Goal: Task Accomplishment & Management: Complete application form

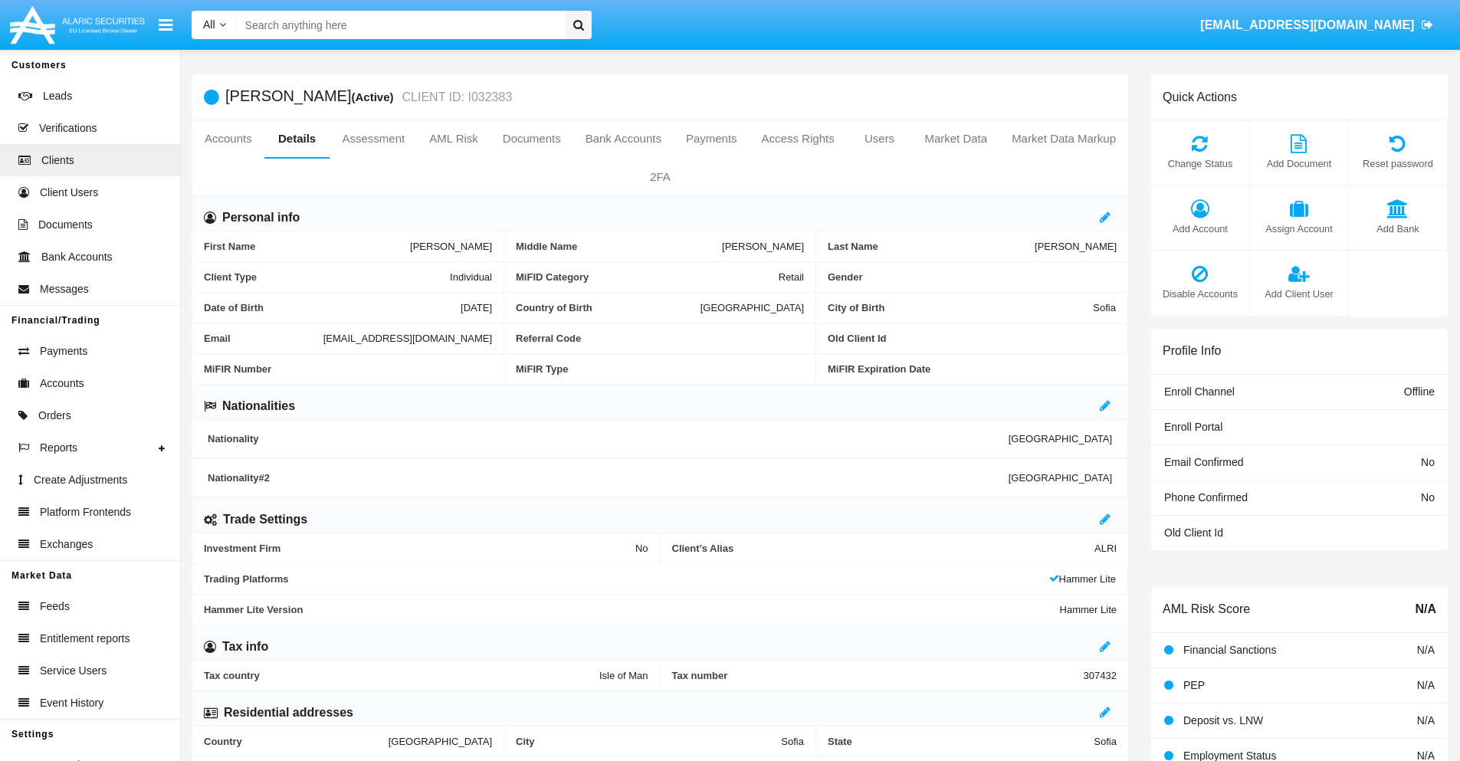
click at [1298, 294] on span "Add Client User" at bounding box center [1299, 294] width 83 height 15
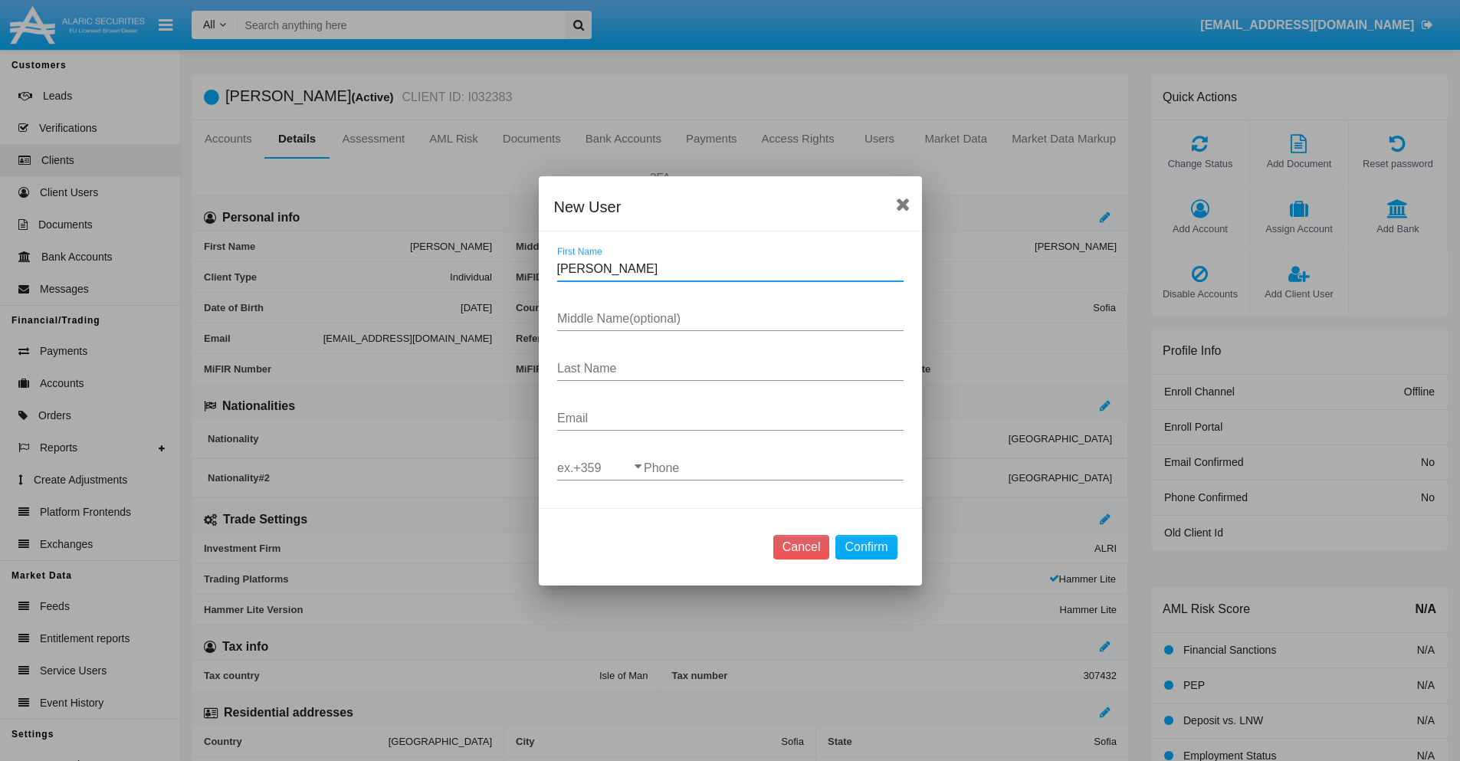
type input "[PERSON_NAME]"
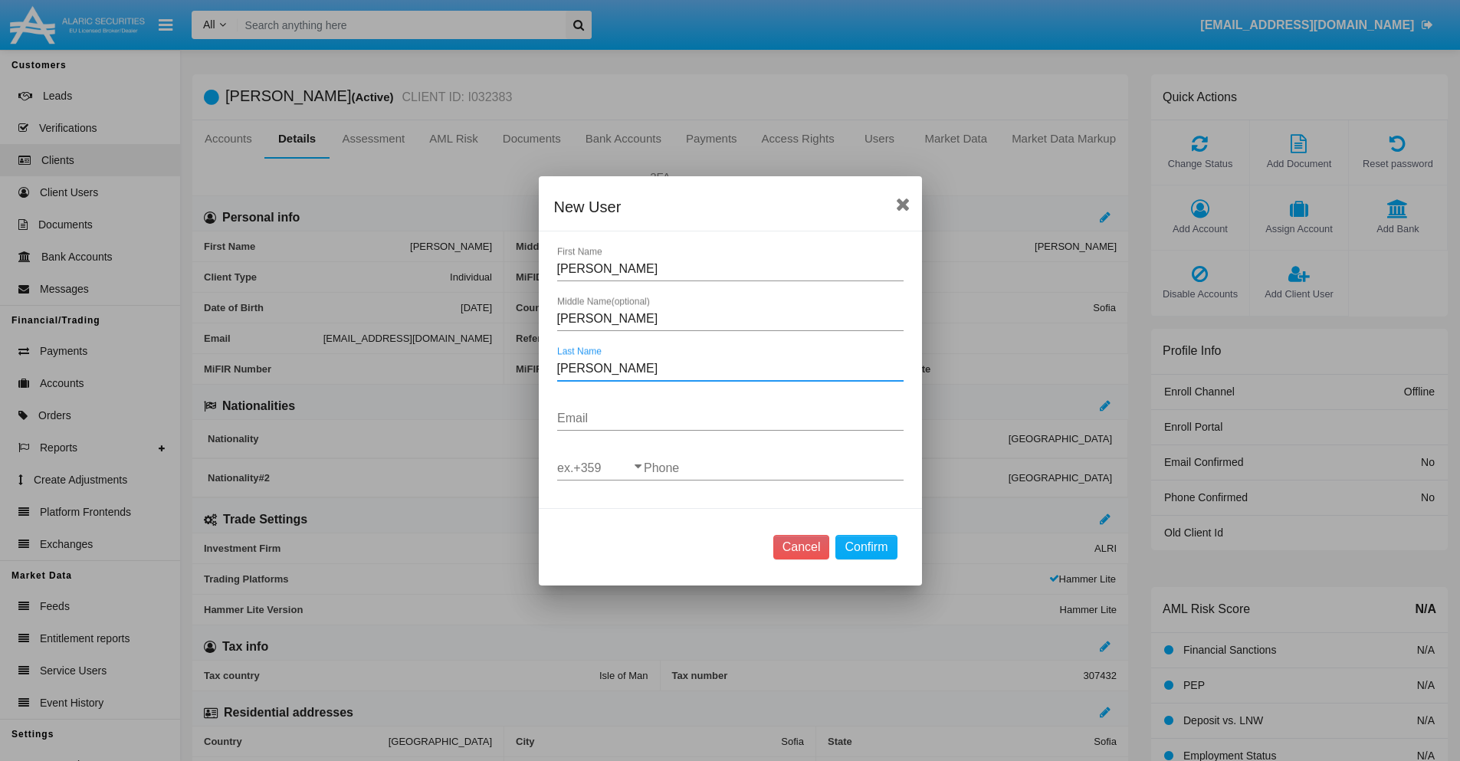
type input "[PERSON_NAME]"
type input "[EMAIL_ADDRESS][DOMAIN_NAME]"
click at [600, 468] on input "ex.+359" at bounding box center [600, 468] width 87 height 14
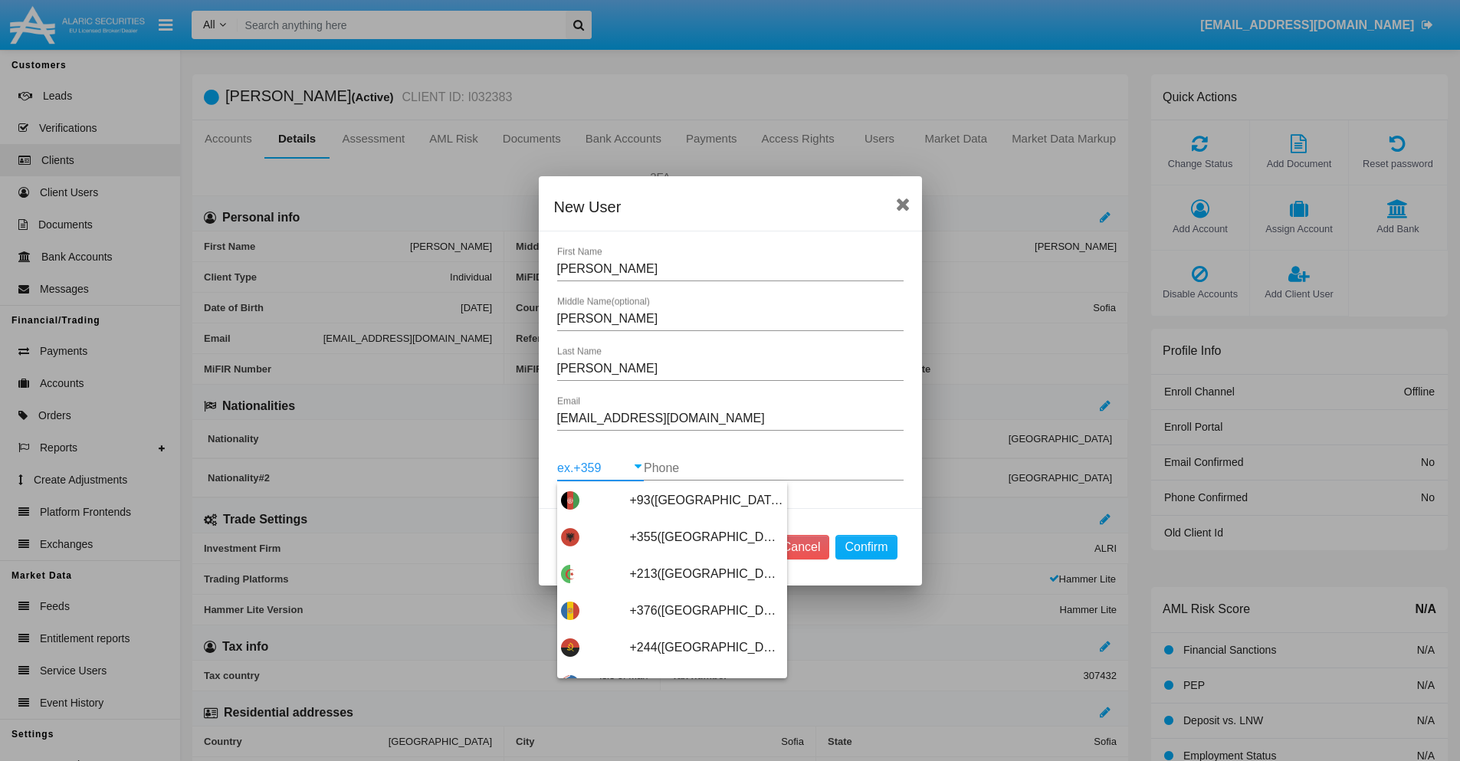
scroll to position [8155, 0]
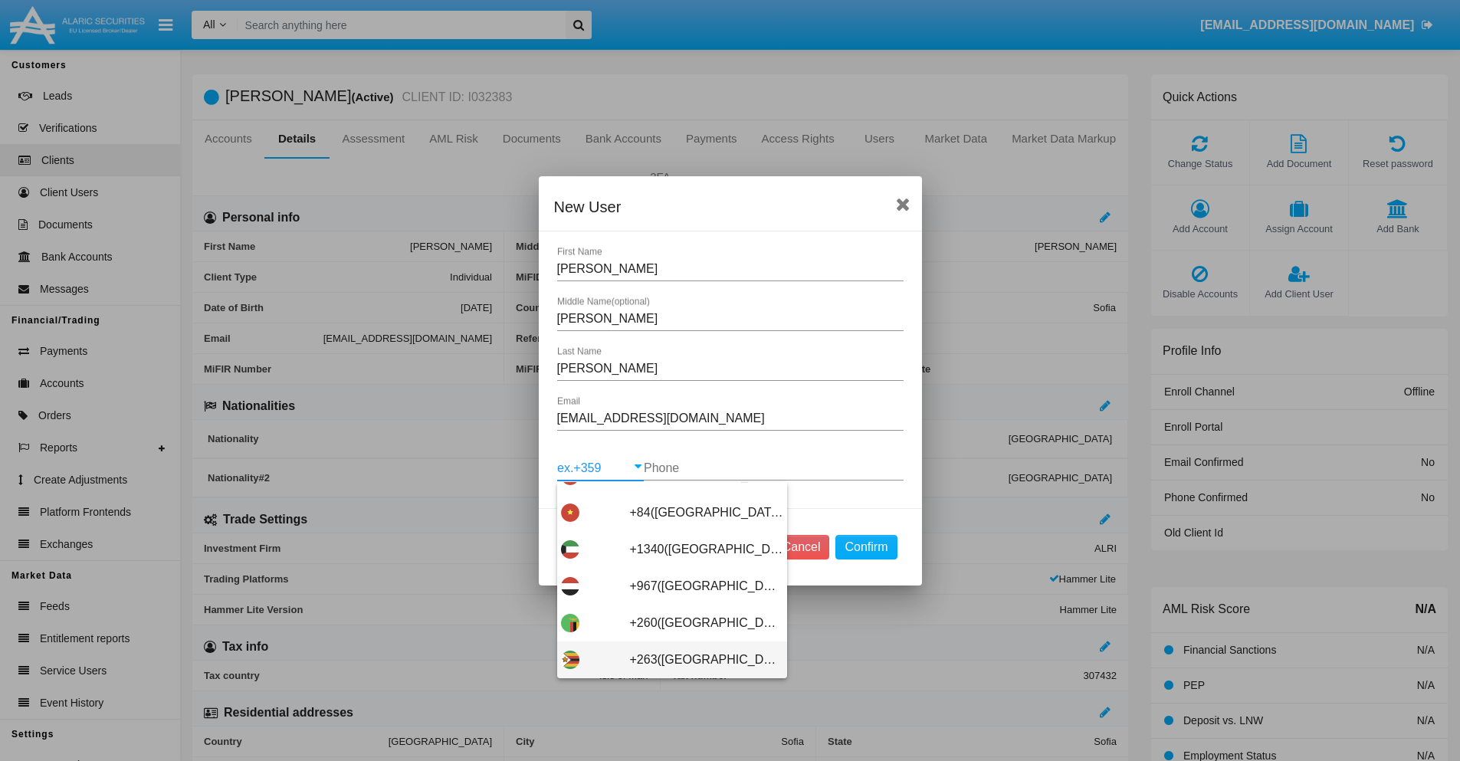
click at [666, 659] on span "+263([GEOGRAPHIC_DATA])" at bounding box center [706, 659] width 153 height 37
type input "+263([GEOGRAPHIC_DATA])"
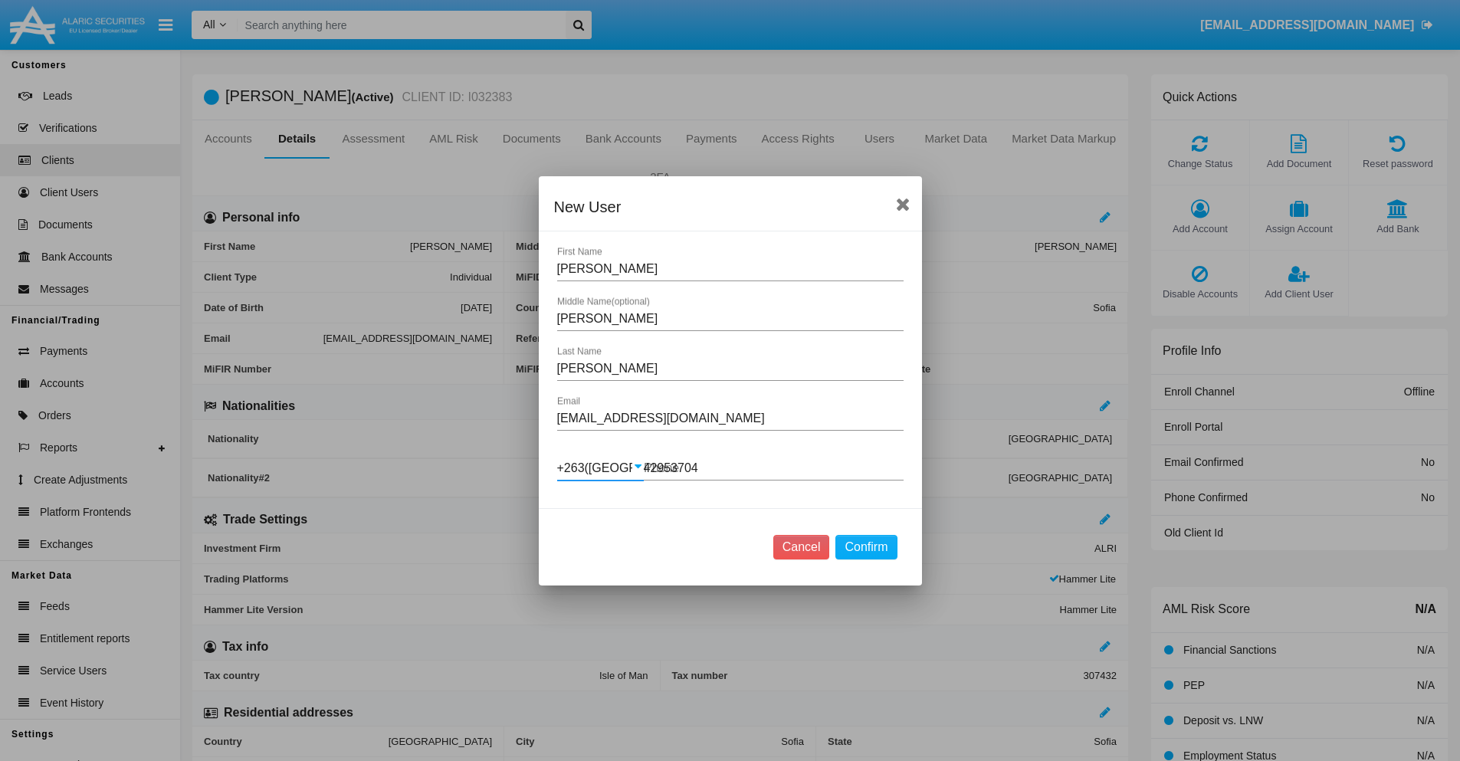
type input "429537045"
click at [866, 546] on button "Confirm" at bounding box center [865, 547] width 61 height 25
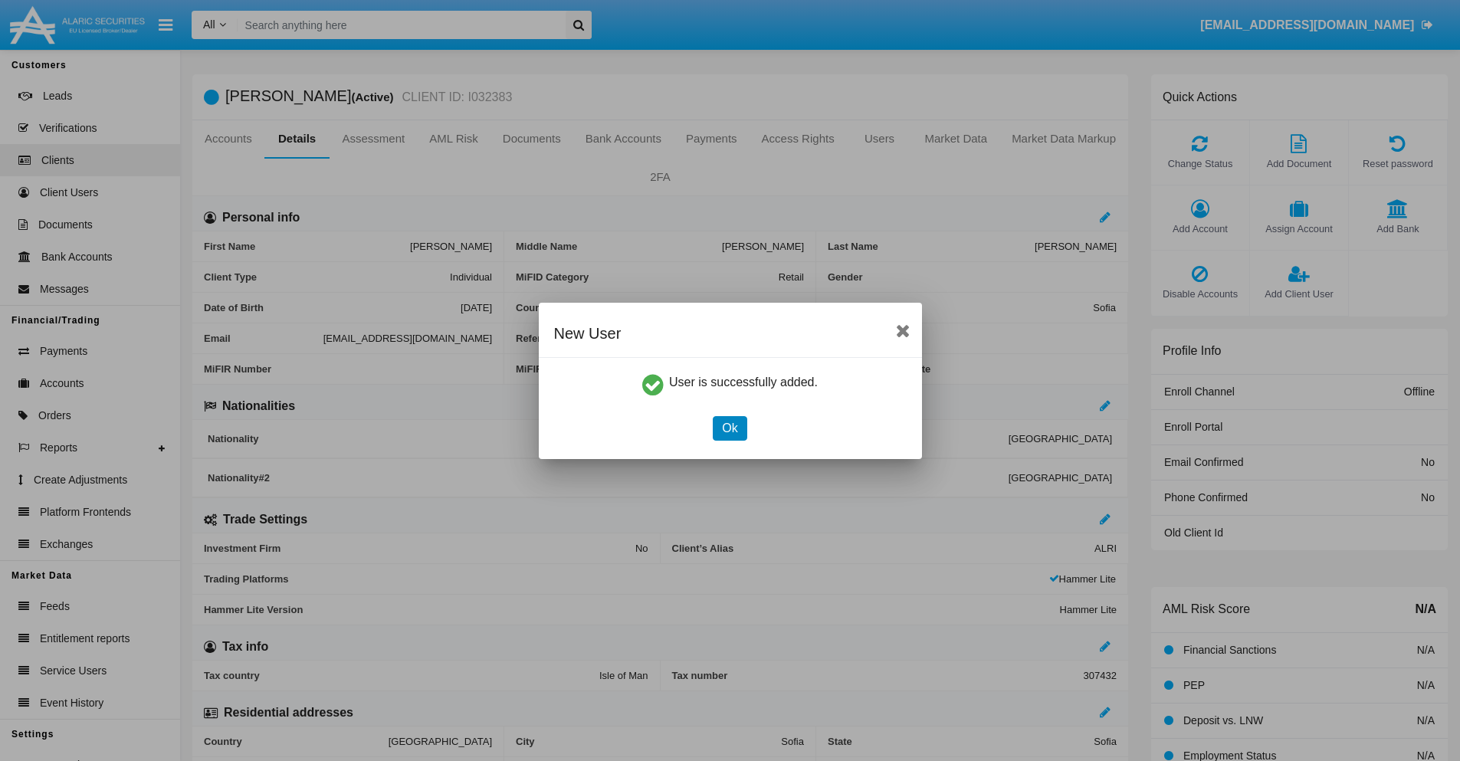
click at [730, 428] on button "Ok" at bounding box center [730, 428] width 34 height 25
